Goal: Information Seeking & Learning: Learn about a topic

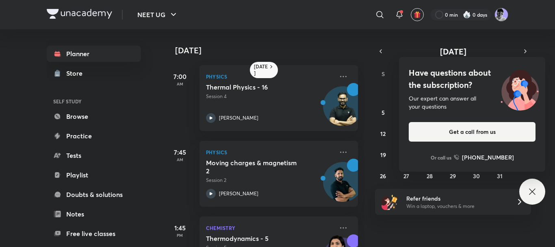
scroll to position [58, 0]
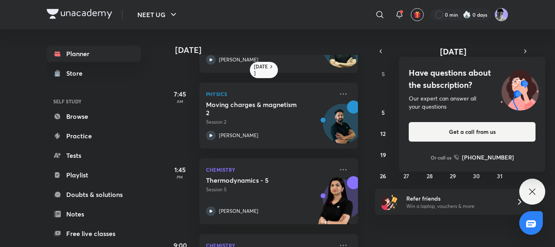
click at [542, 186] on div "Have questions about the subscription? Our expert can answer all your questions…" at bounding box center [532, 191] width 26 height 26
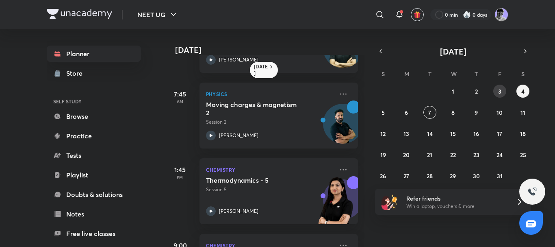
click at [500, 93] on abbr "3" at bounding box center [499, 91] width 3 height 8
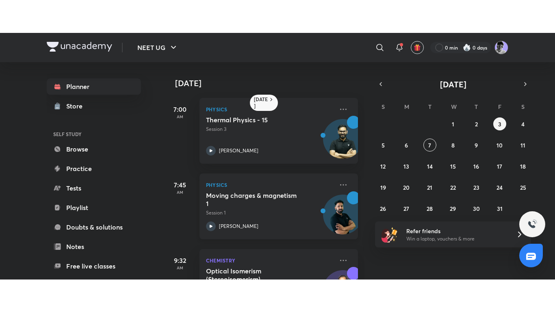
scroll to position [108, 0]
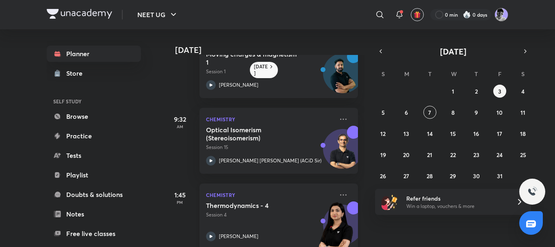
click at [210, 229] on div "Thermodynamics - 4 Session 4 [PERSON_NAME]" at bounding box center [270, 221] width 128 height 40
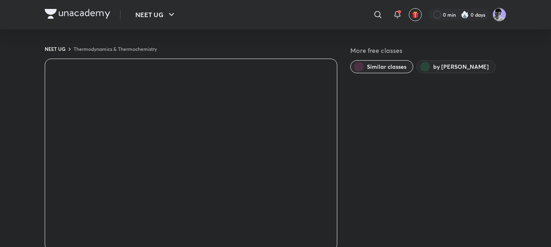
scroll to position [216, 0]
